Goal: Navigation & Orientation: Find specific page/section

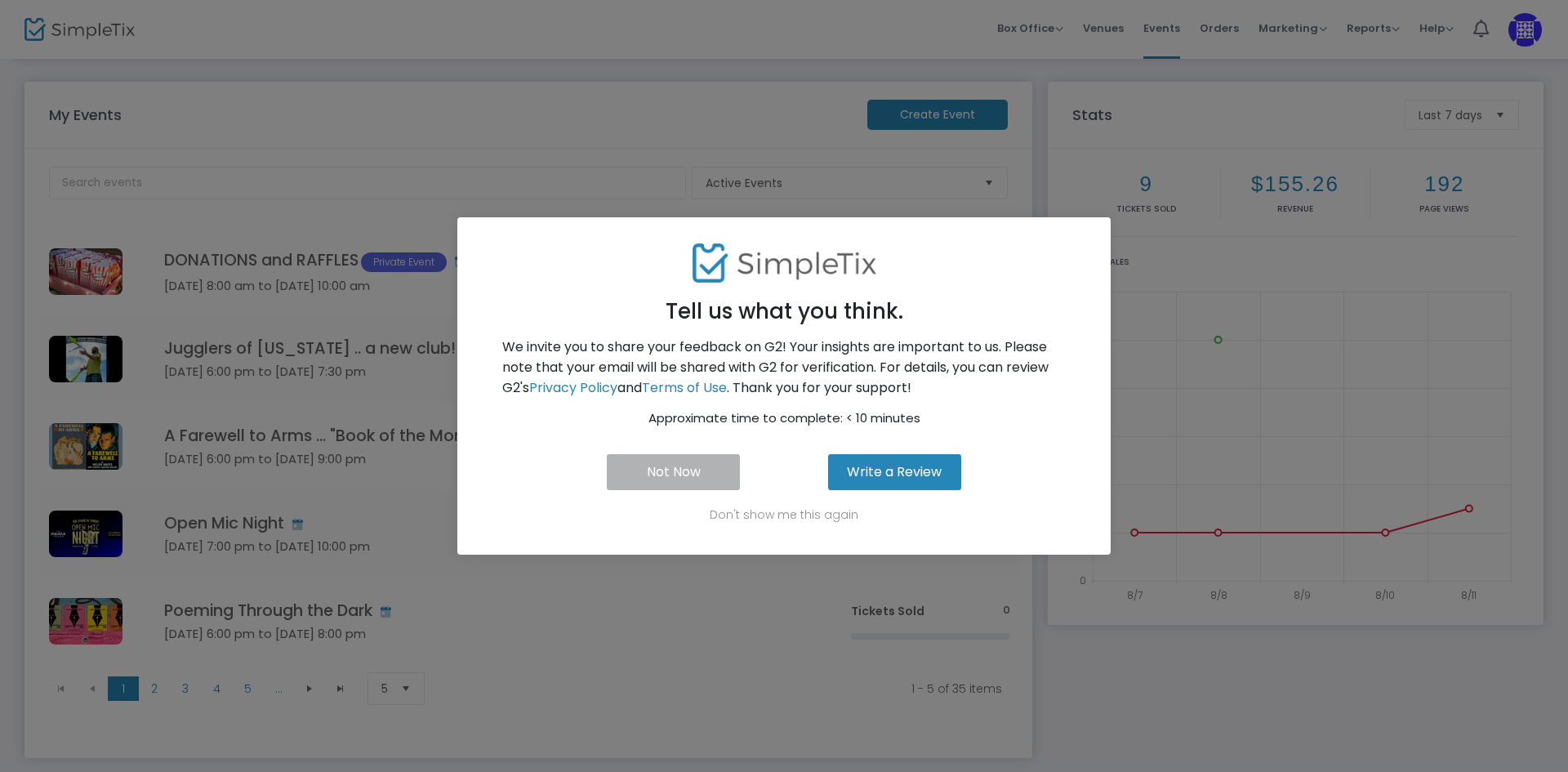
click at [704, 479] on button "Not Now" at bounding box center [673, 472] width 133 height 36
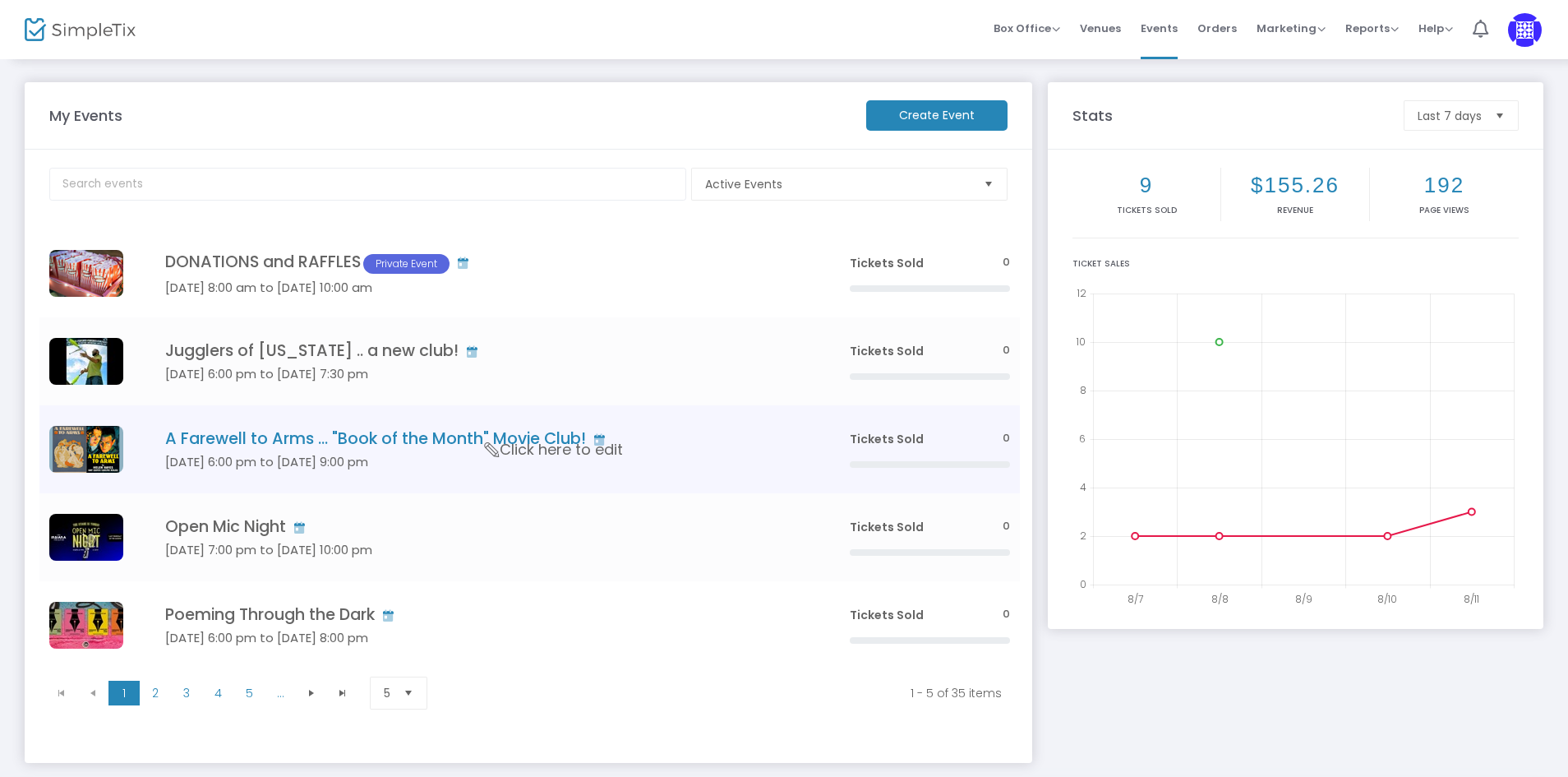
scroll to position [77, 0]
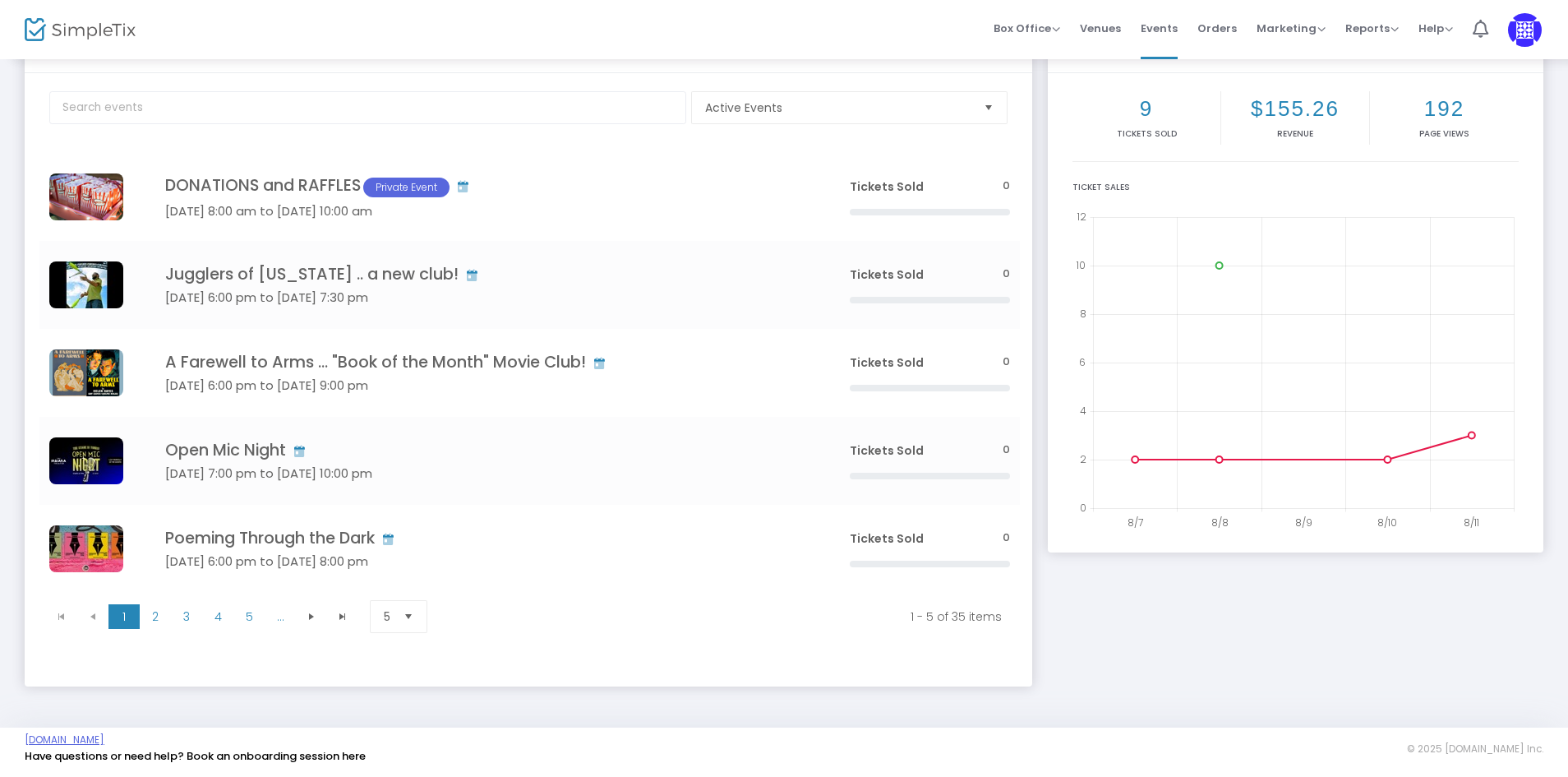
click at [104, 737] on link "[DOMAIN_NAME]" at bounding box center [64, 740] width 80 height 14
click at [1436, 26] on span "Help" at bounding box center [1435, 28] width 34 height 16
click at [1516, 25] on img at bounding box center [1524, 30] width 34 height 34
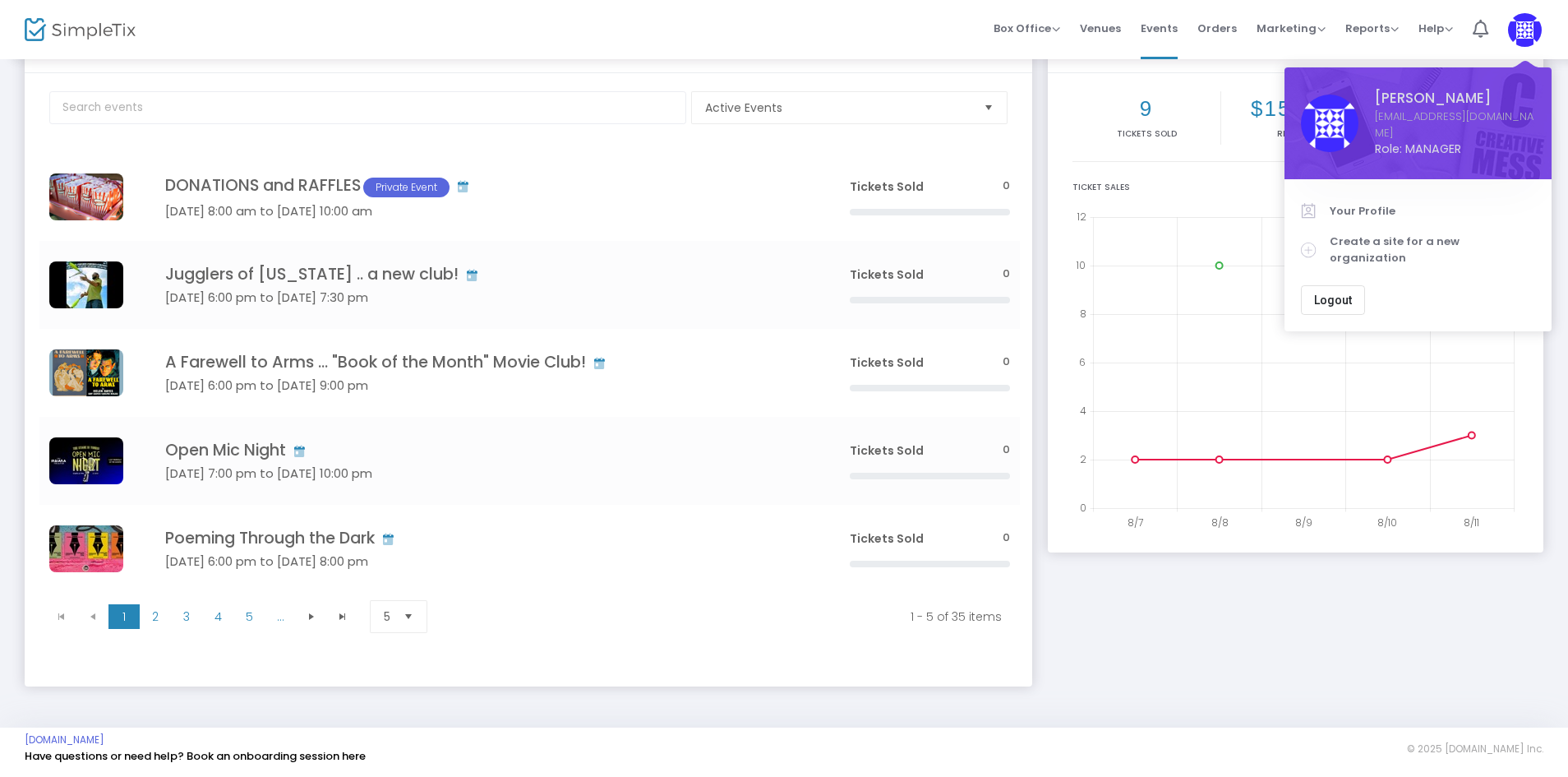
click at [77, 30] on img at bounding box center [80, 30] width 111 height 24
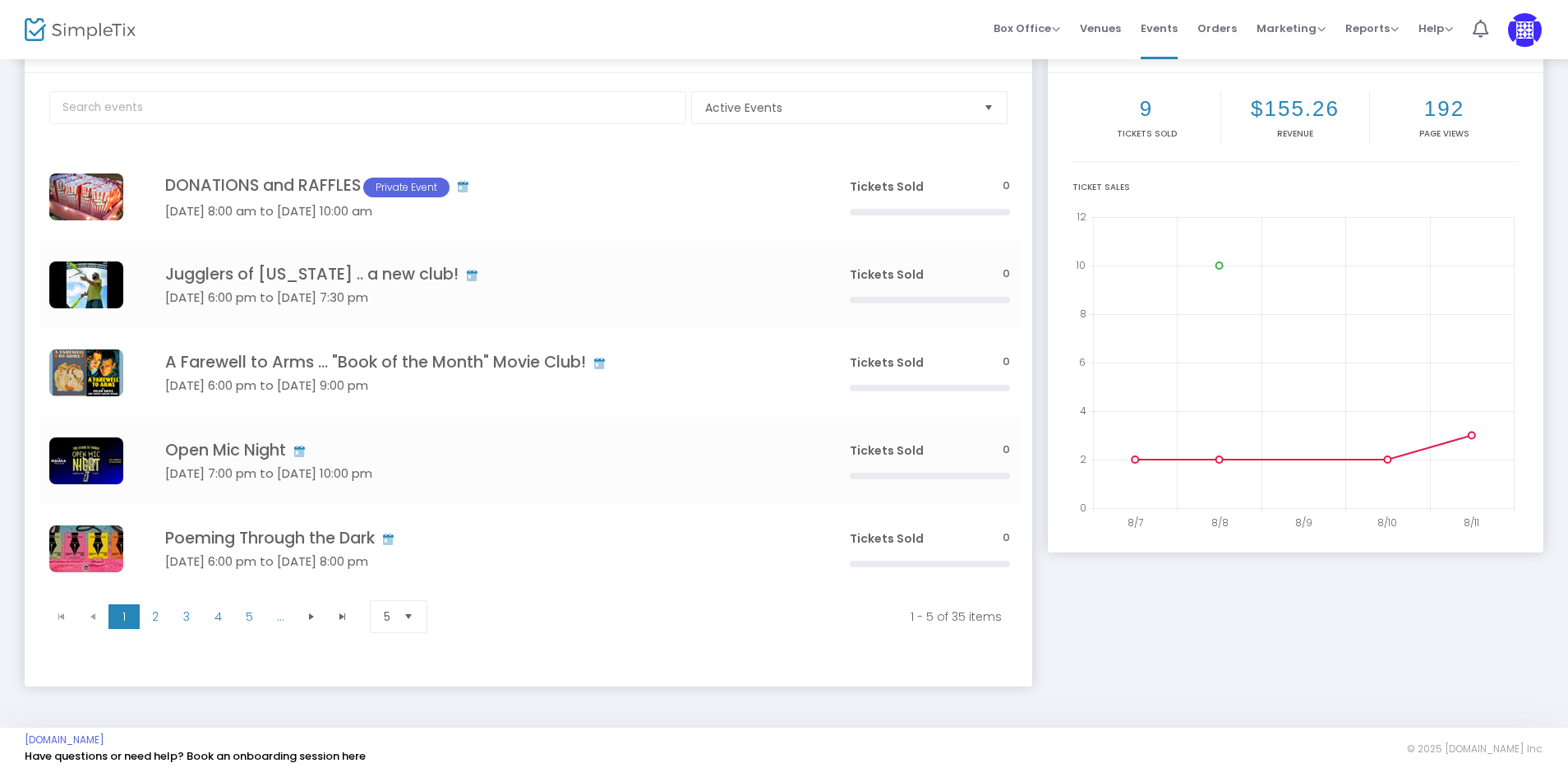
click at [87, 25] on img at bounding box center [80, 30] width 111 height 24
click at [1056, 34] on span "Box Office" at bounding box center [1027, 28] width 66 height 16
click at [1117, 29] on span "Venues" at bounding box center [1100, 28] width 41 height 42
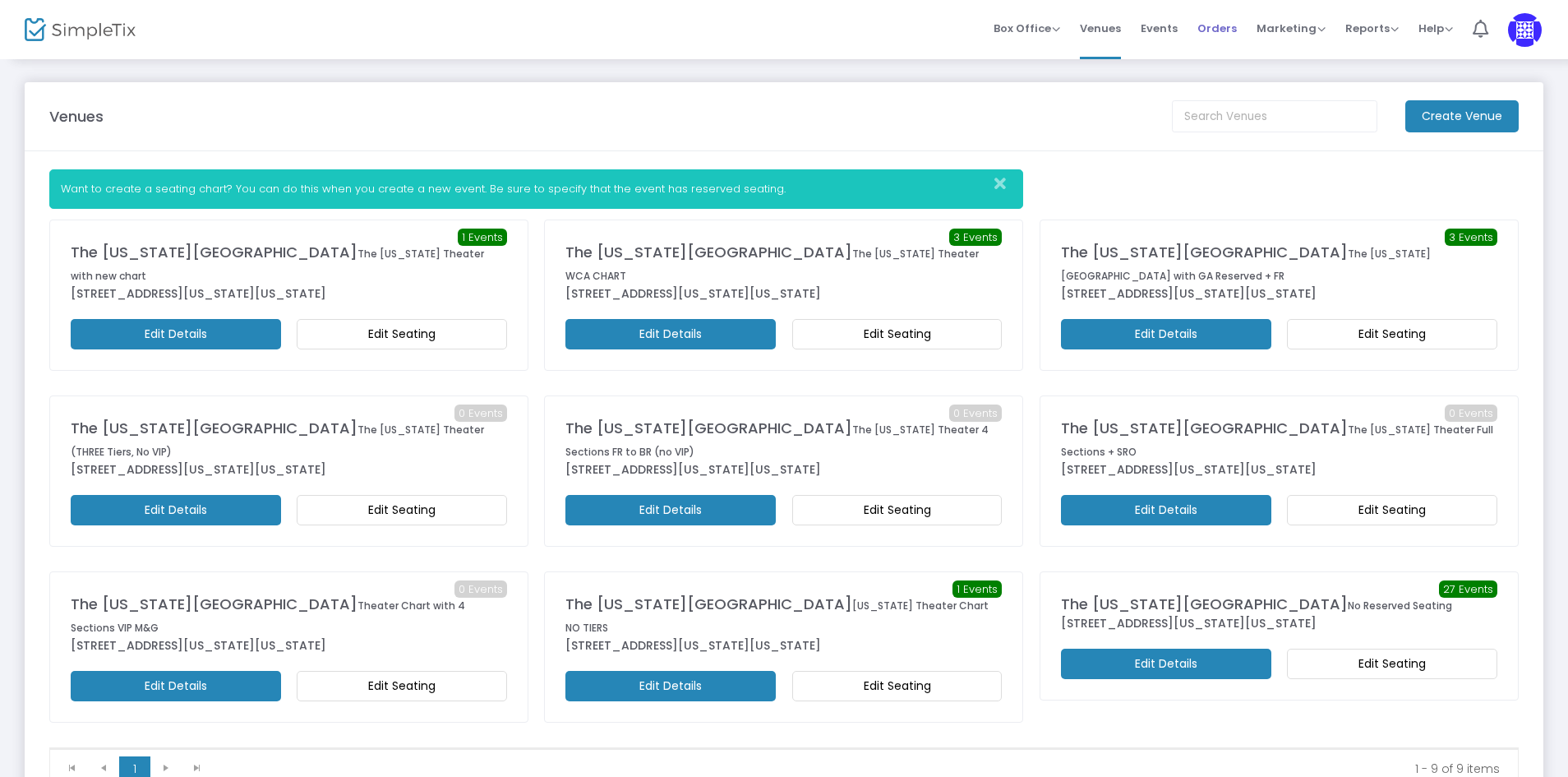
click at [1225, 29] on span "Orders" at bounding box center [1216, 28] width 40 height 42
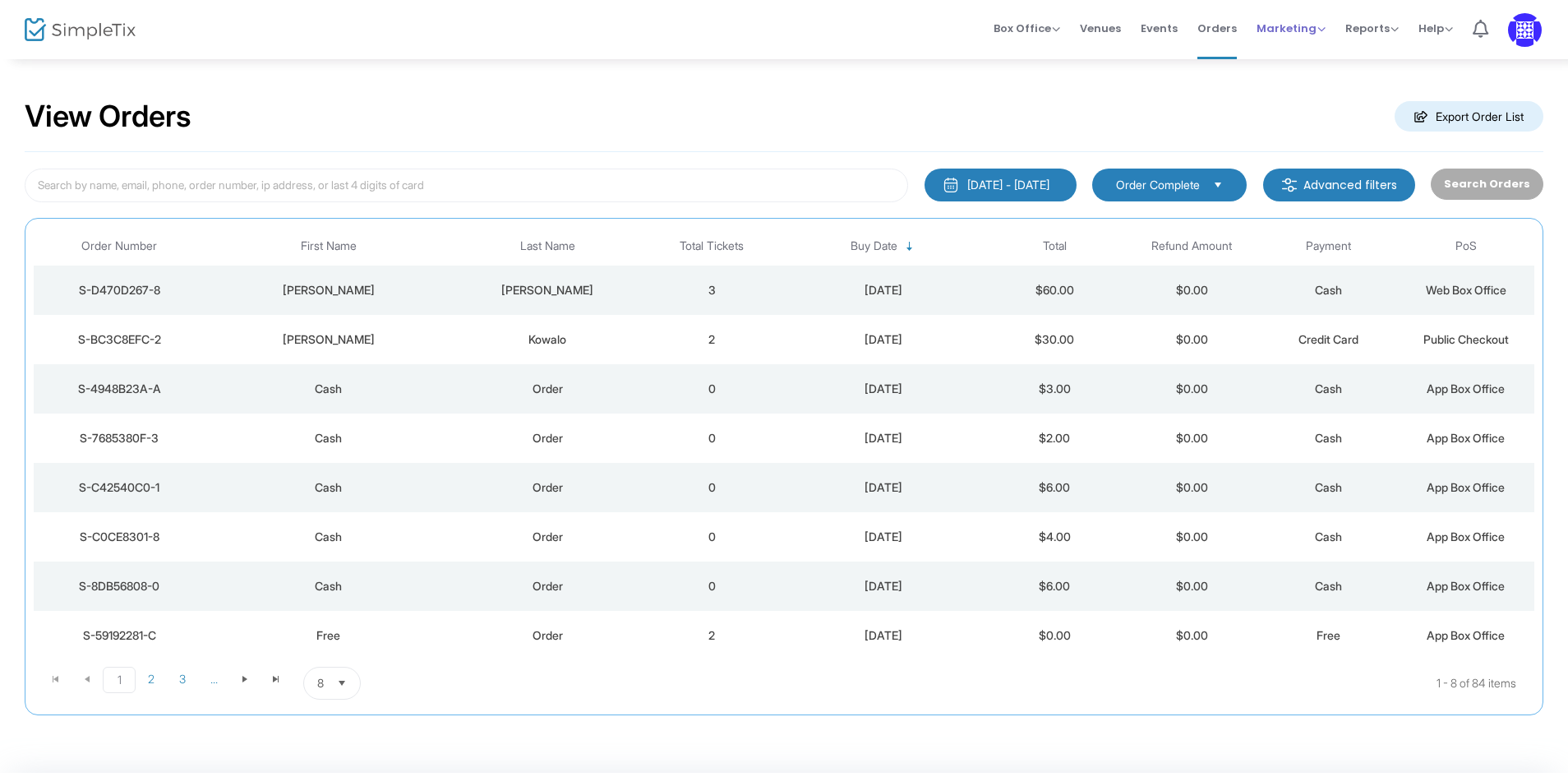
click at [1283, 32] on span "Marketing" at bounding box center [1290, 28] width 69 height 16
click at [1369, 27] on span "Reports" at bounding box center [1372, 28] width 53 height 16
click at [1483, 24] on icon at bounding box center [1481, 28] width 16 height 18
click at [1020, 34] on span "Box Office" at bounding box center [1027, 28] width 66 height 16
click at [1027, 62] on li "Sell Tickets" at bounding box center [1052, 55] width 118 height 32
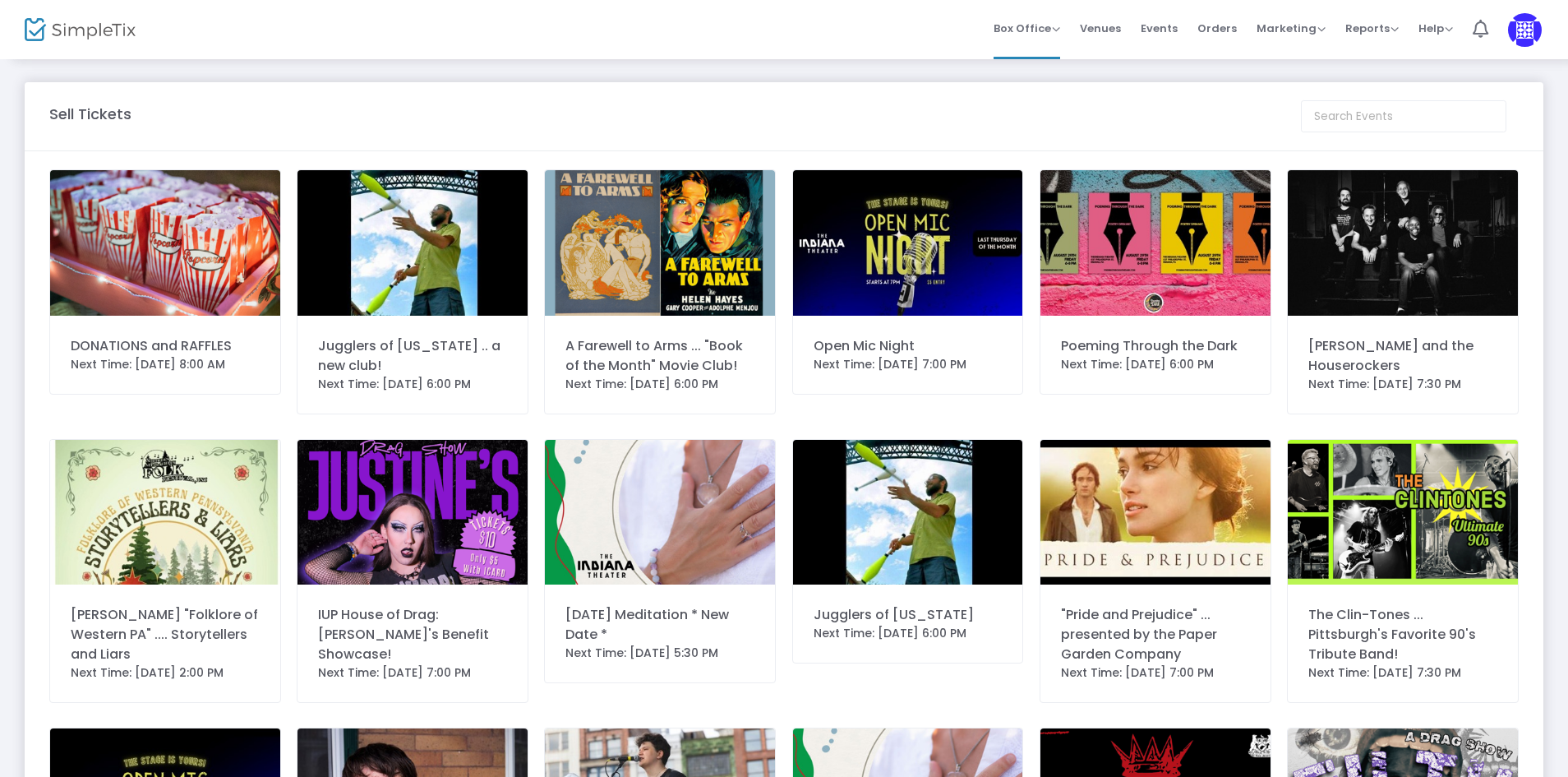
click at [87, 24] on img at bounding box center [80, 30] width 111 height 24
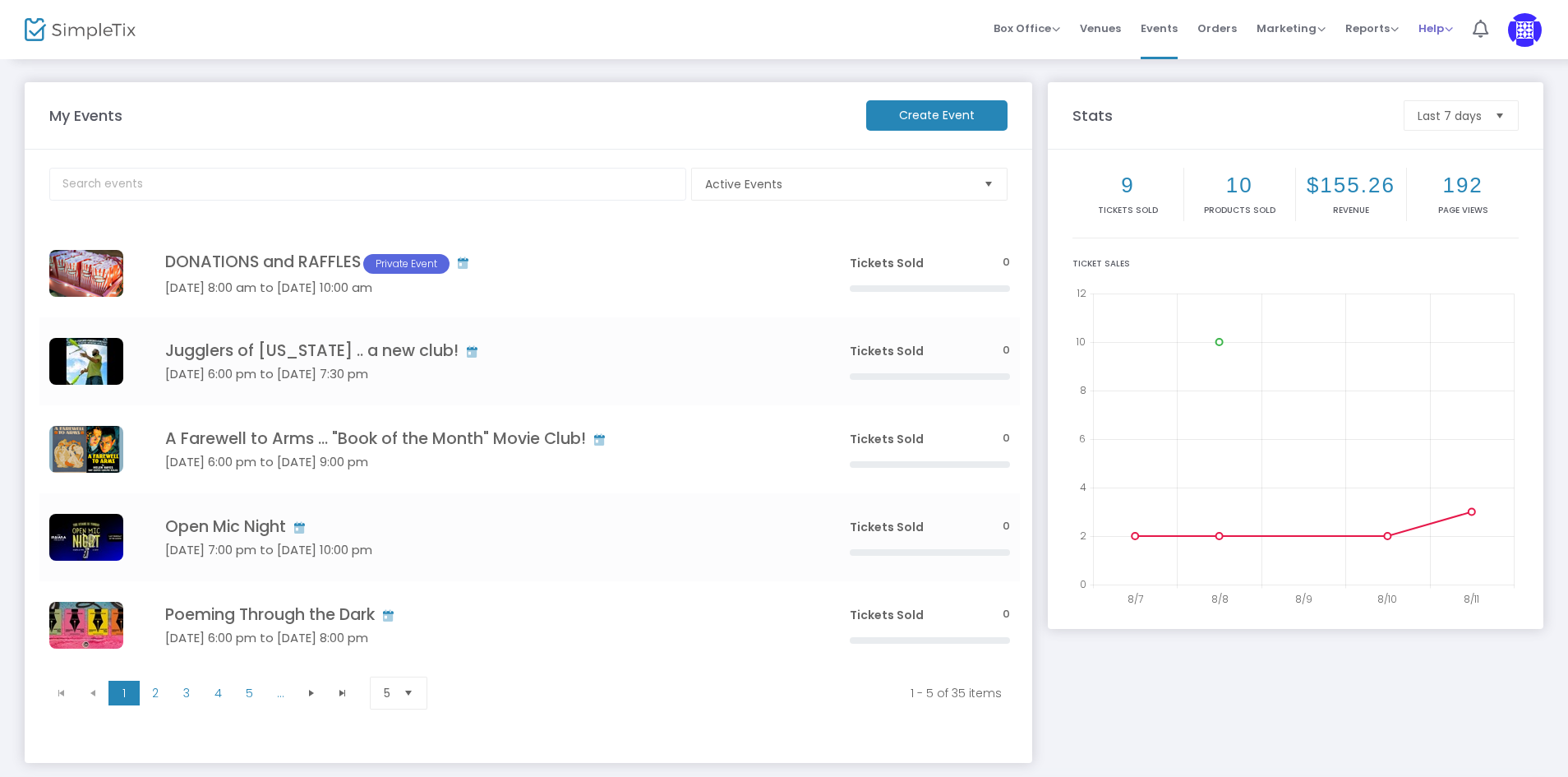
click at [1432, 29] on span "Help" at bounding box center [1435, 28] width 34 height 16
drag, startPoint x: 97, startPoint y: 34, endPoint x: 341, endPoint y: 29, distance: 244.1
click at [341, 29] on div "Box Office Sell Tickets Bookings Sell Season Pass Venues Memberships Events Ord…" at bounding box center [889, 29] width 1358 height 59
click at [1039, 31] on span "Box Office" at bounding box center [1027, 28] width 66 height 16
click at [1060, 64] on li "Sell Tickets" at bounding box center [1052, 55] width 118 height 32
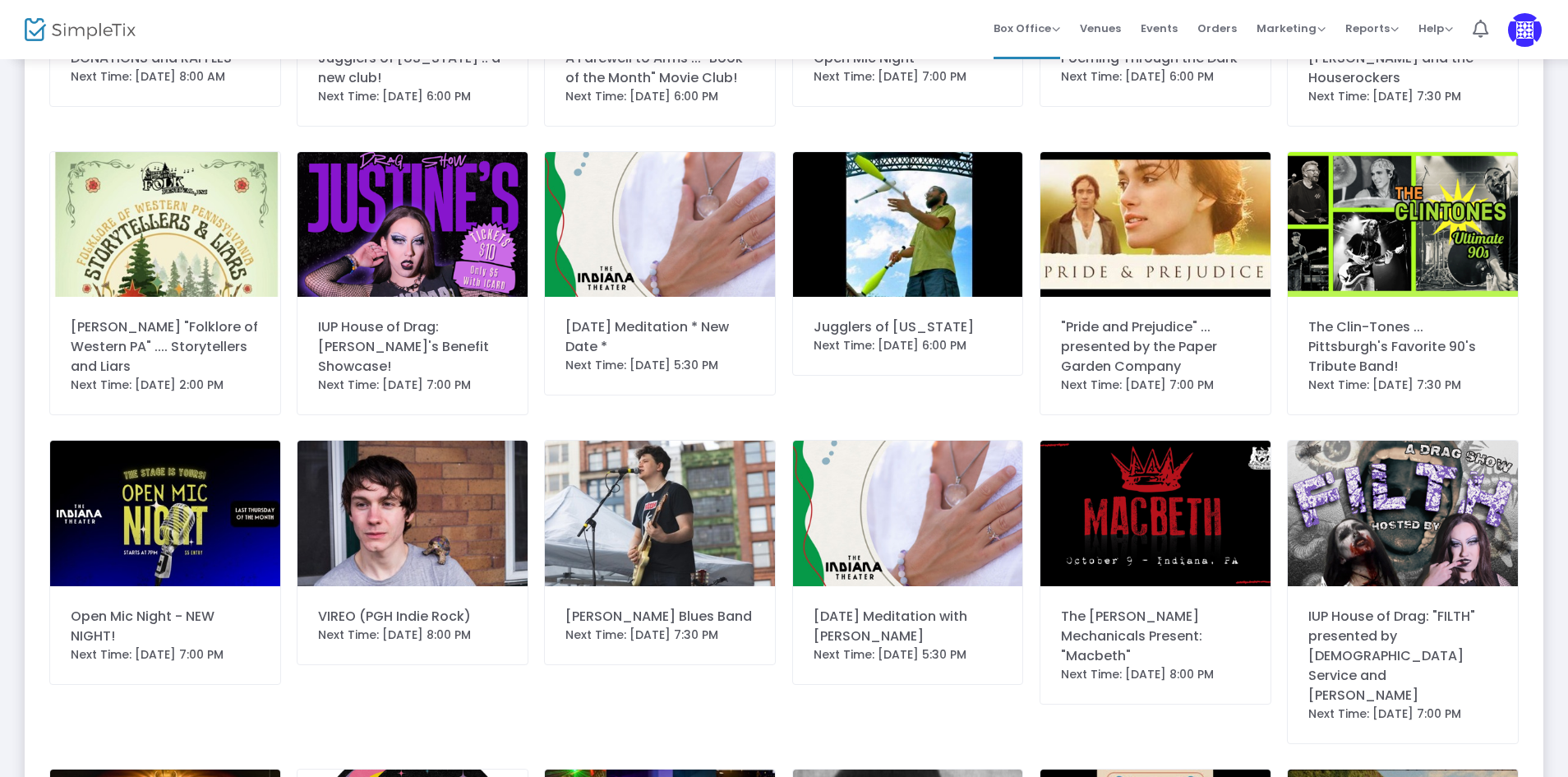
scroll to position [643, 0]
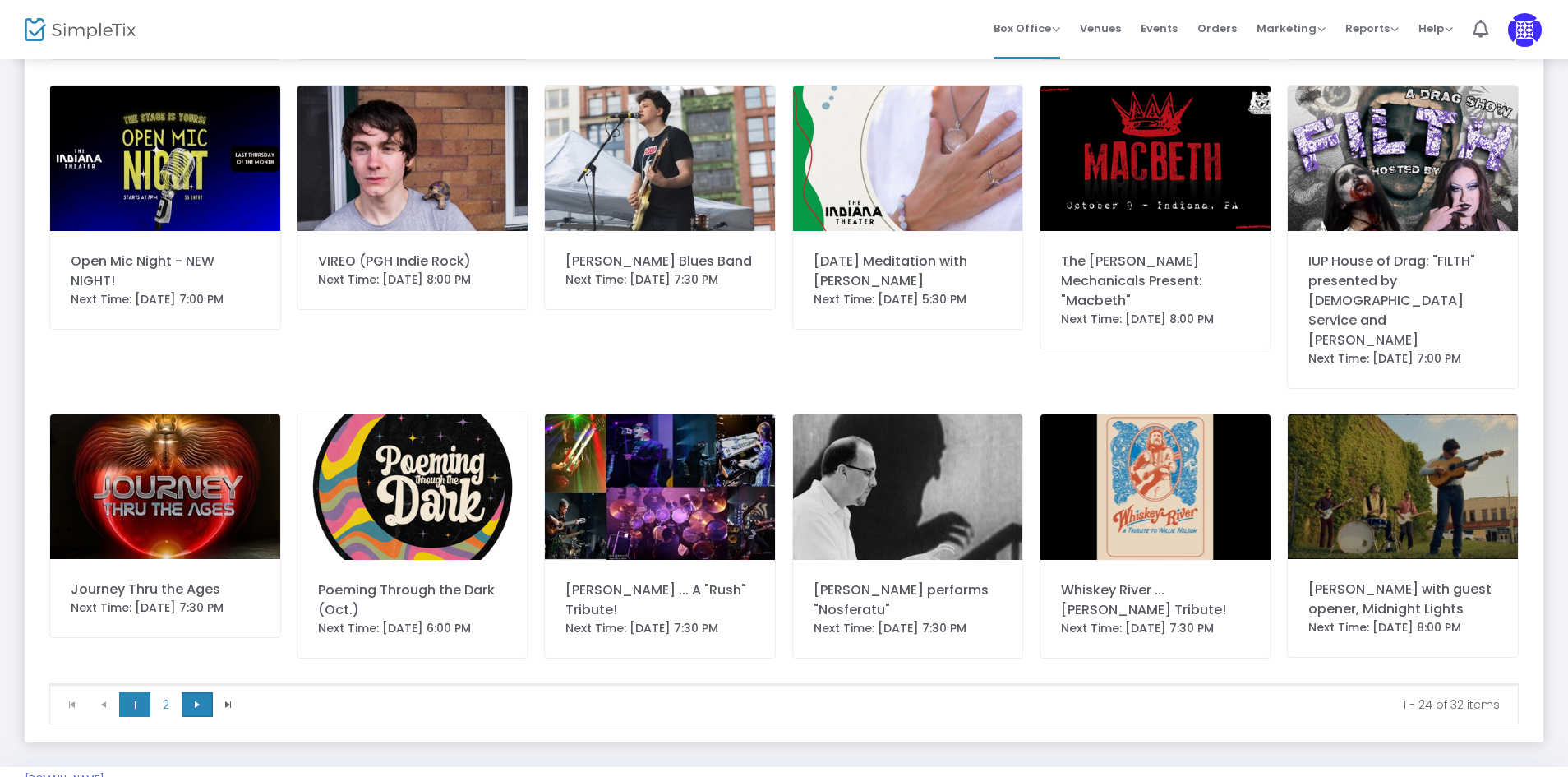
click at [195, 698] on span "Go to the next page" at bounding box center [197, 705] width 14 height 14
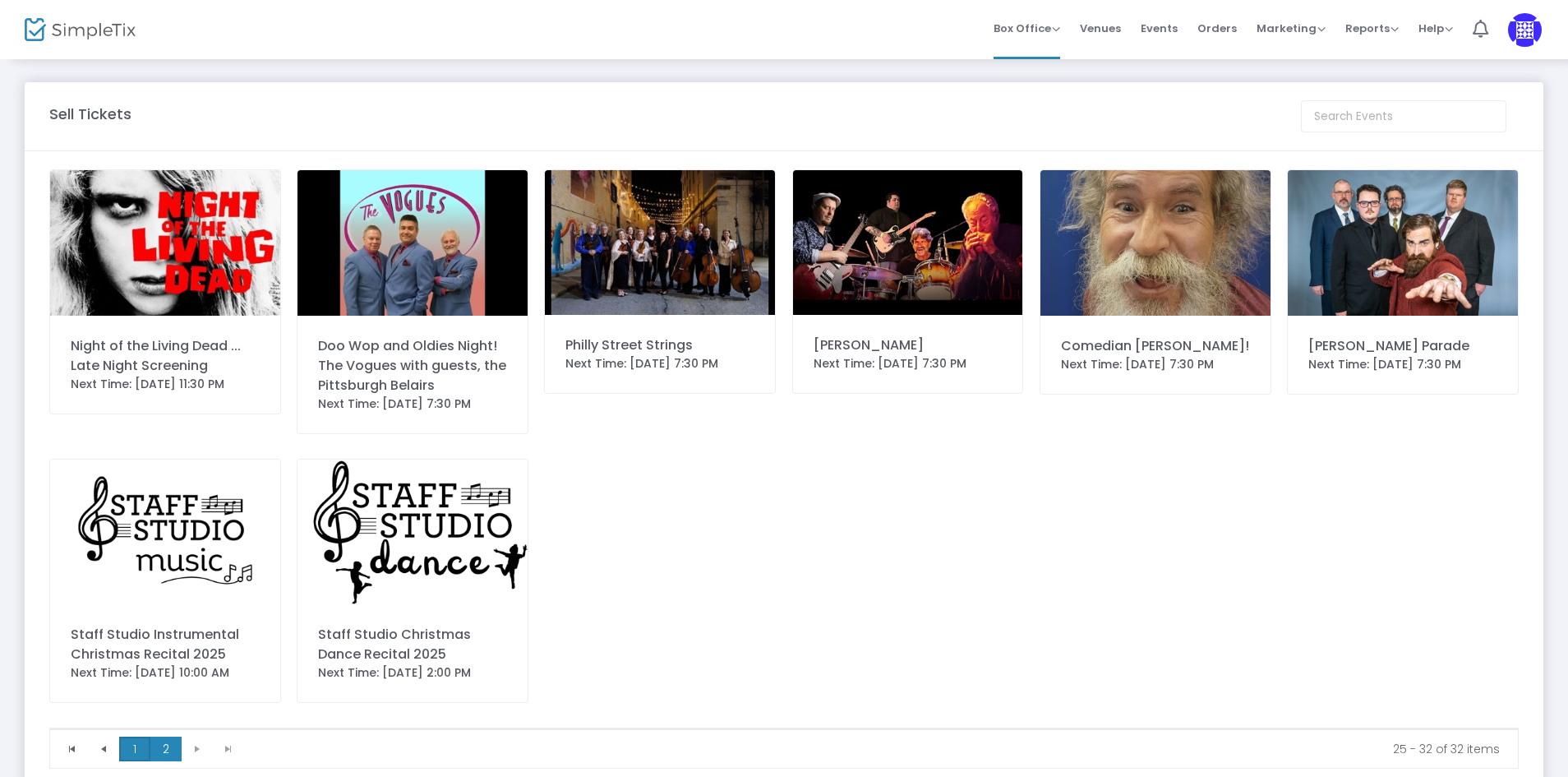
click at [141, 757] on span "1" at bounding box center [135, 748] width 31 height 24
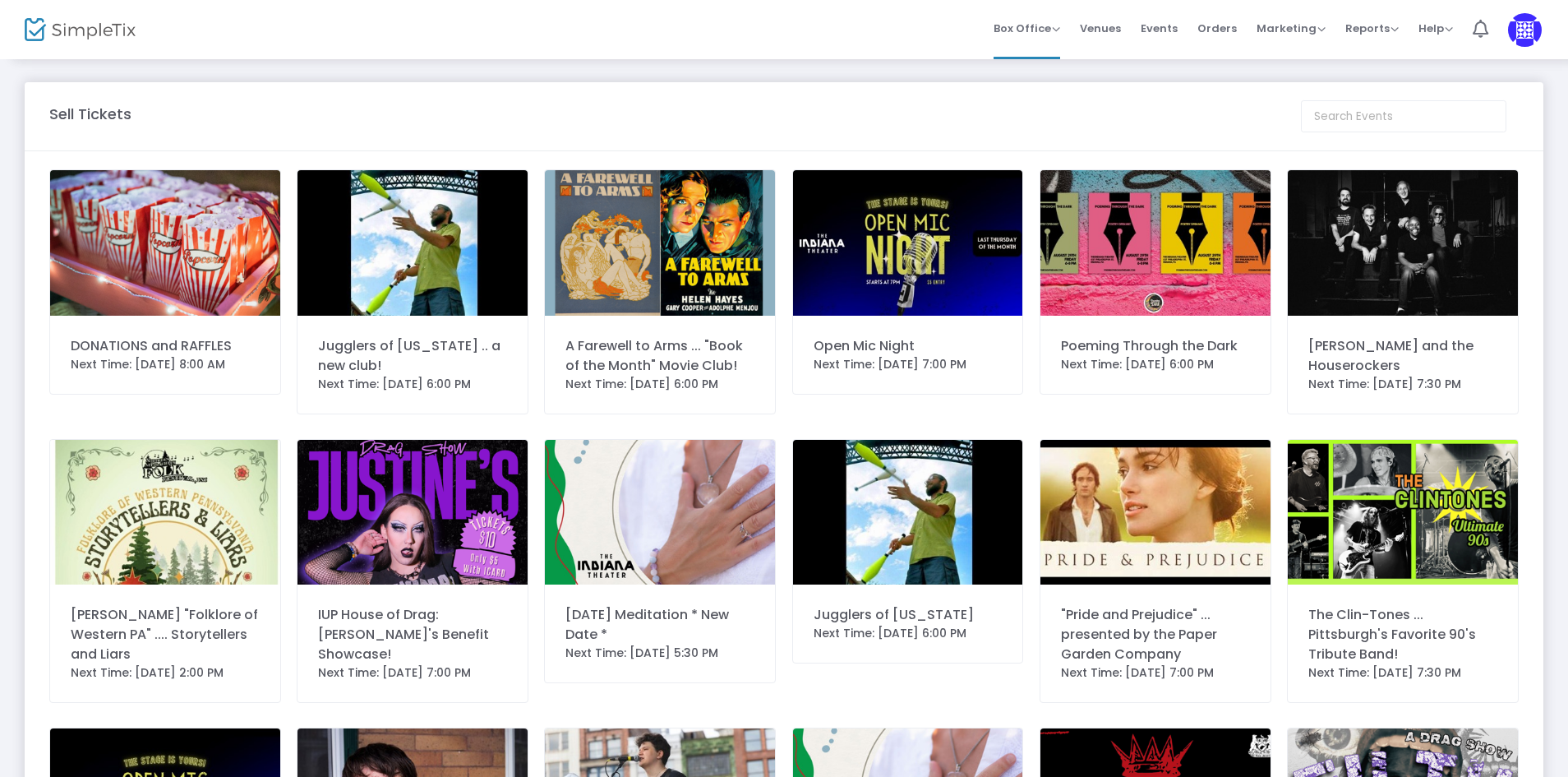
click at [74, 28] on img at bounding box center [80, 30] width 111 height 24
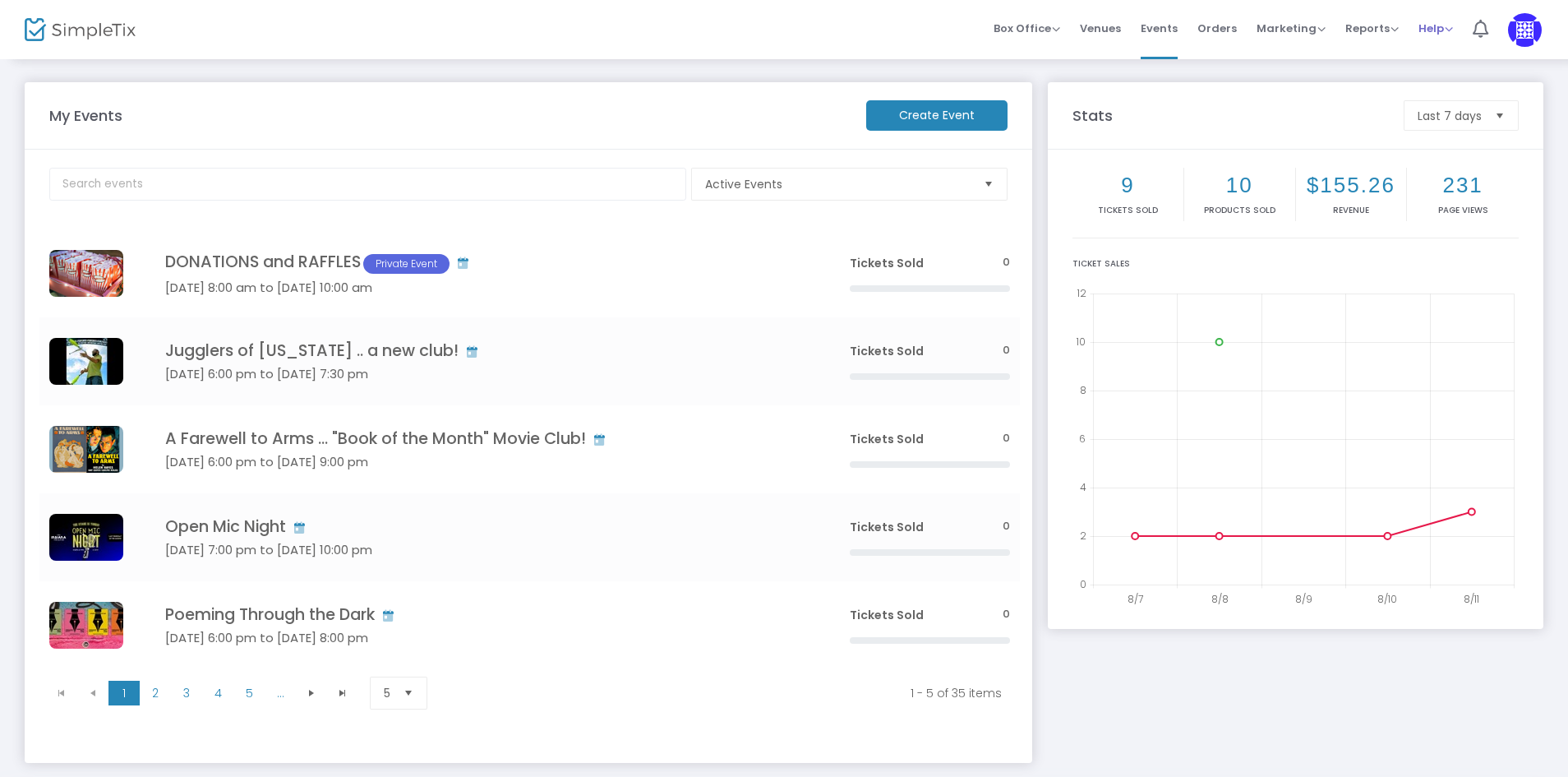
click at [1446, 29] on span "Help" at bounding box center [1435, 28] width 34 height 16
click at [1464, 53] on li "View Docs" at bounding box center [1479, 55] width 121 height 32
click at [1534, 32] on img at bounding box center [1524, 30] width 34 height 34
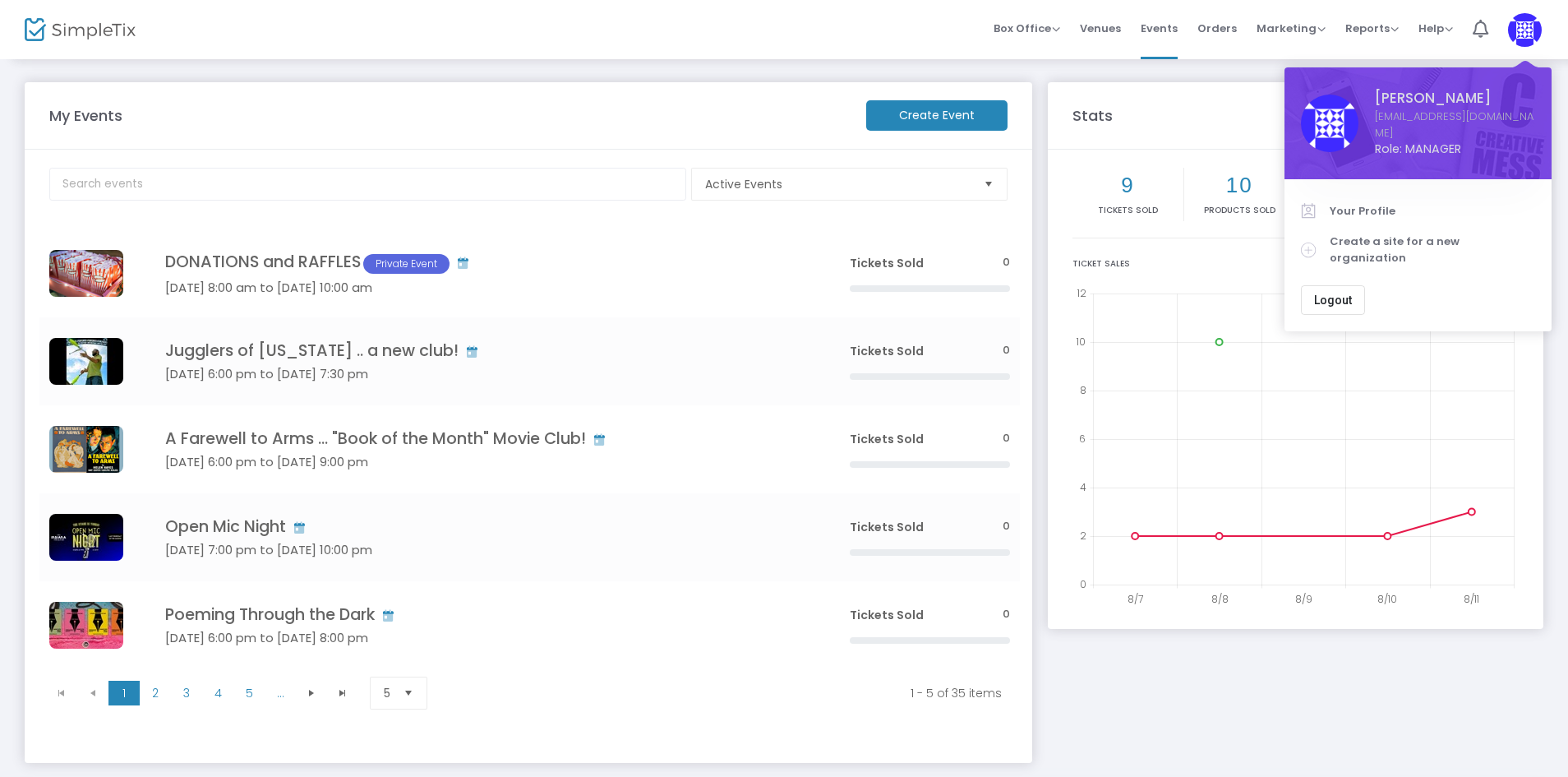
click at [1341, 294] on span "Logout" at bounding box center [1332, 300] width 38 height 14
